Goal: Navigation & Orientation: Find specific page/section

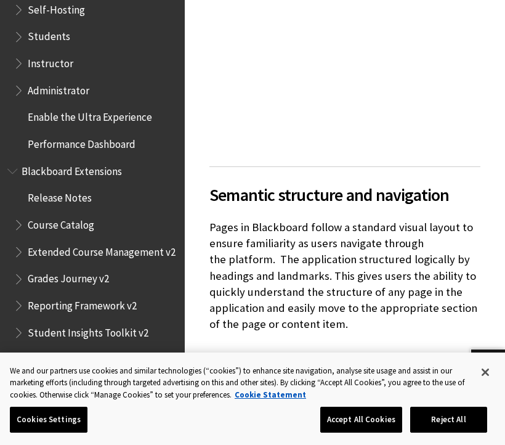
scroll to position [1225, 0]
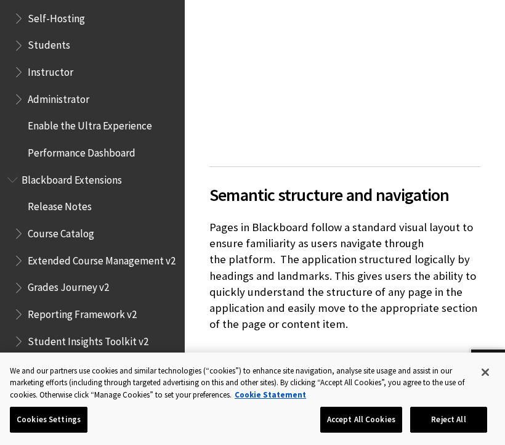
click at [120, 169] on span "Blackboard Extensions" at bounding box center [92, 179] width 170 height 21
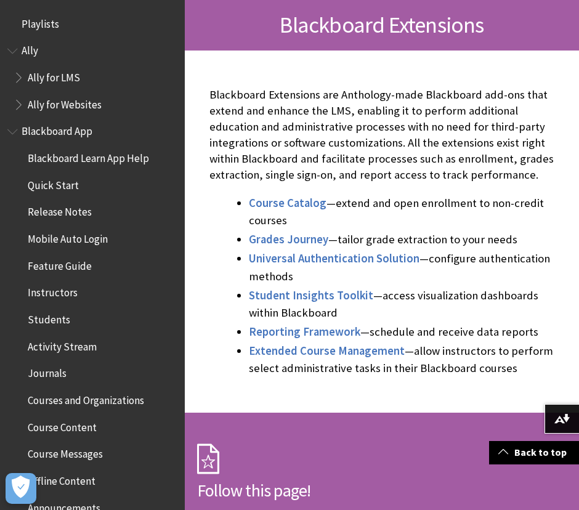
click at [505, 444] on link "Back to top" at bounding box center [534, 452] width 90 height 23
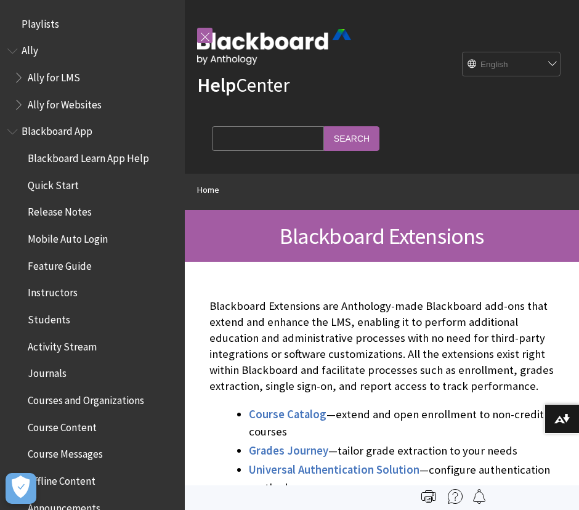
click at [203, 33] on link at bounding box center [204, 35] width 15 height 15
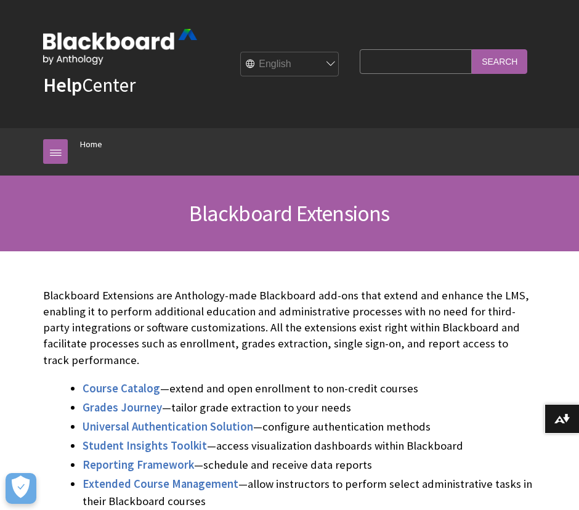
click at [55, 153] on link at bounding box center [55, 151] width 25 height 25
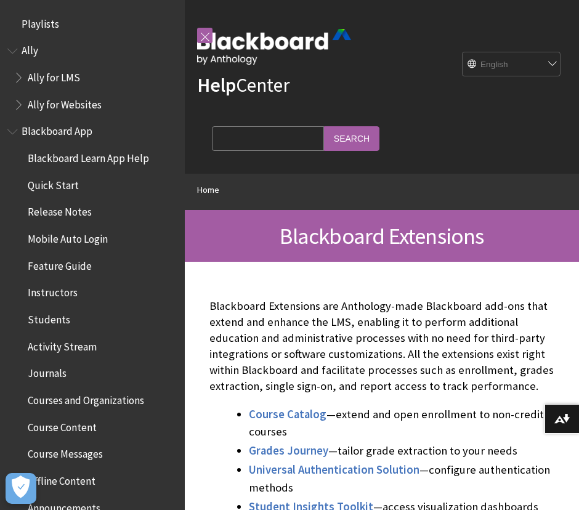
click at [98, 28] on span "Playlists" at bounding box center [92, 24] width 170 height 21
click at [211, 28] on link at bounding box center [204, 35] width 15 height 15
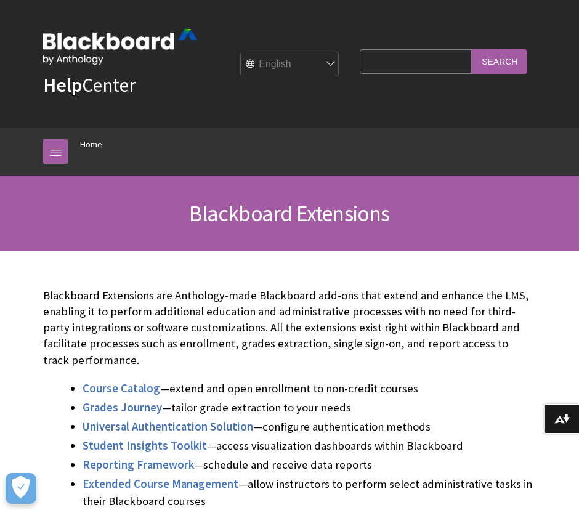
click at [189, 37] on div "Help Center English عربية Català Cymraeg Deutsch Español Suomi Français עברית I…" at bounding box center [290, 64] width 518 height 128
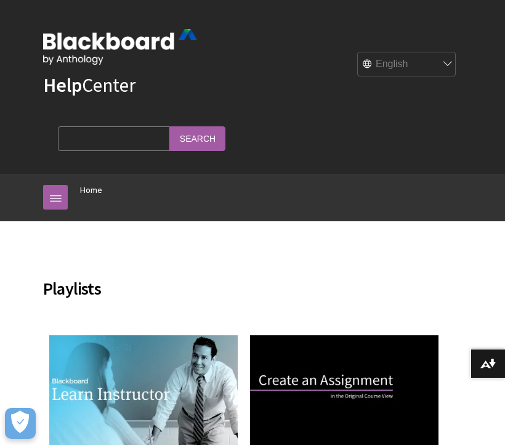
click at [450, 67] on select "English عربية Català Cymraeg Deutsch Español Suomi Français עברית Italiano 日本語 …" at bounding box center [407, 64] width 99 height 25
select select "/ar-sa/playlist-library-page"
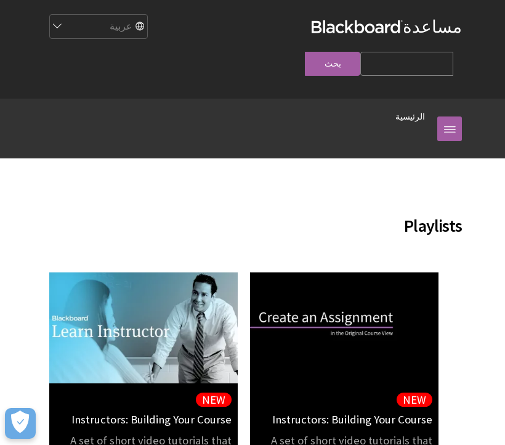
click at [438, 116] on link at bounding box center [450, 128] width 25 height 25
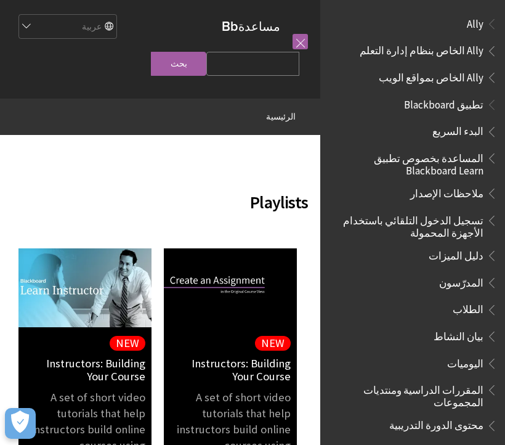
click at [481, 111] on span "تطبيق Blackboard" at bounding box center [413, 104] width 170 height 21
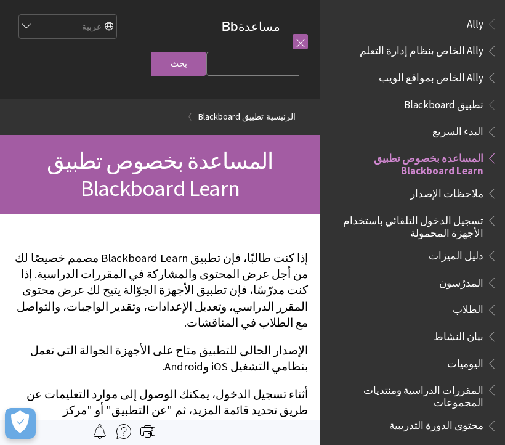
click at [299, 38] on link at bounding box center [300, 41] width 15 height 15
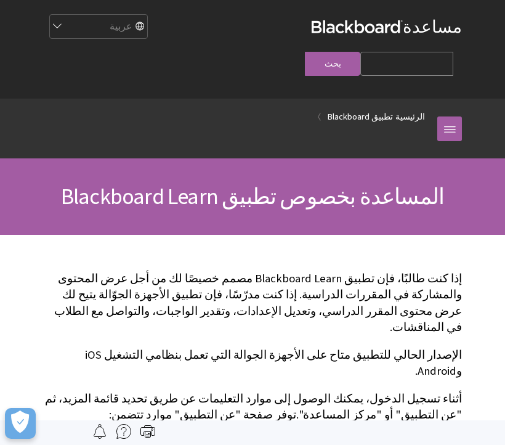
click at [444, 116] on link at bounding box center [450, 128] width 25 height 25
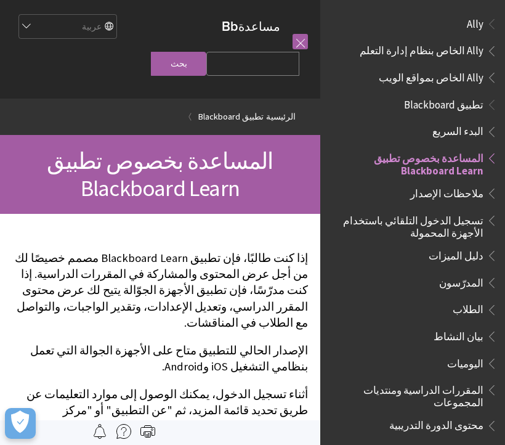
click at [243, 120] on link "تطبيق Blackboard" at bounding box center [230, 116] width 65 height 15
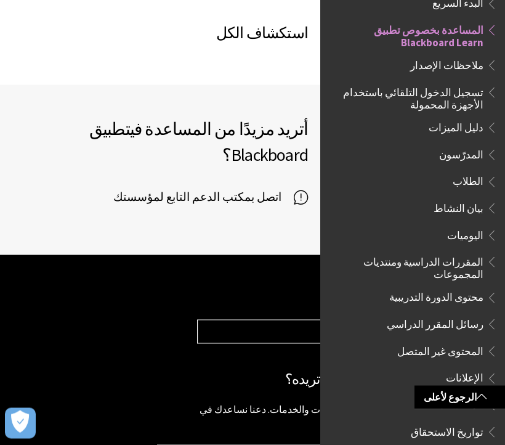
scroll to position [993, 0]
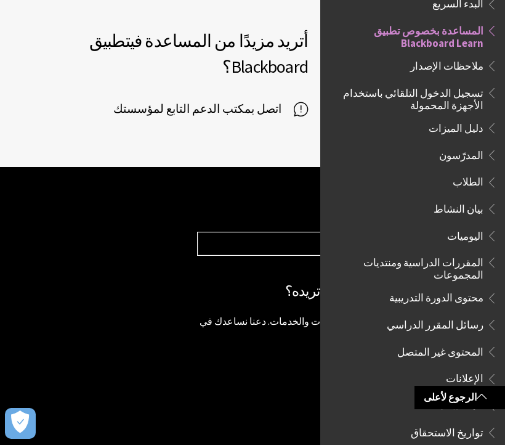
click at [23, 436] on button "Open Preferences" at bounding box center [20, 423] width 31 height 31
